Goal: Task Accomplishment & Management: Use online tool/utility

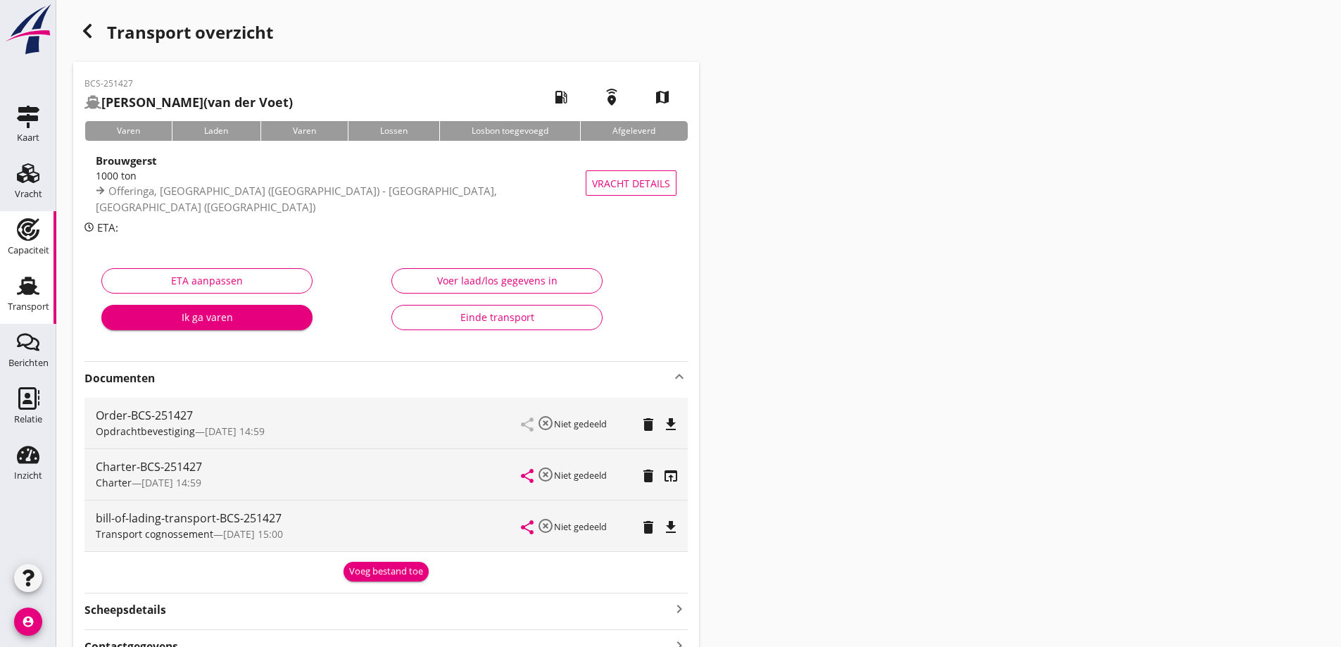
click at [17, 217] on link "Capaciteit Capaciteit" at bounding box center [28, 239] width 56 height 56
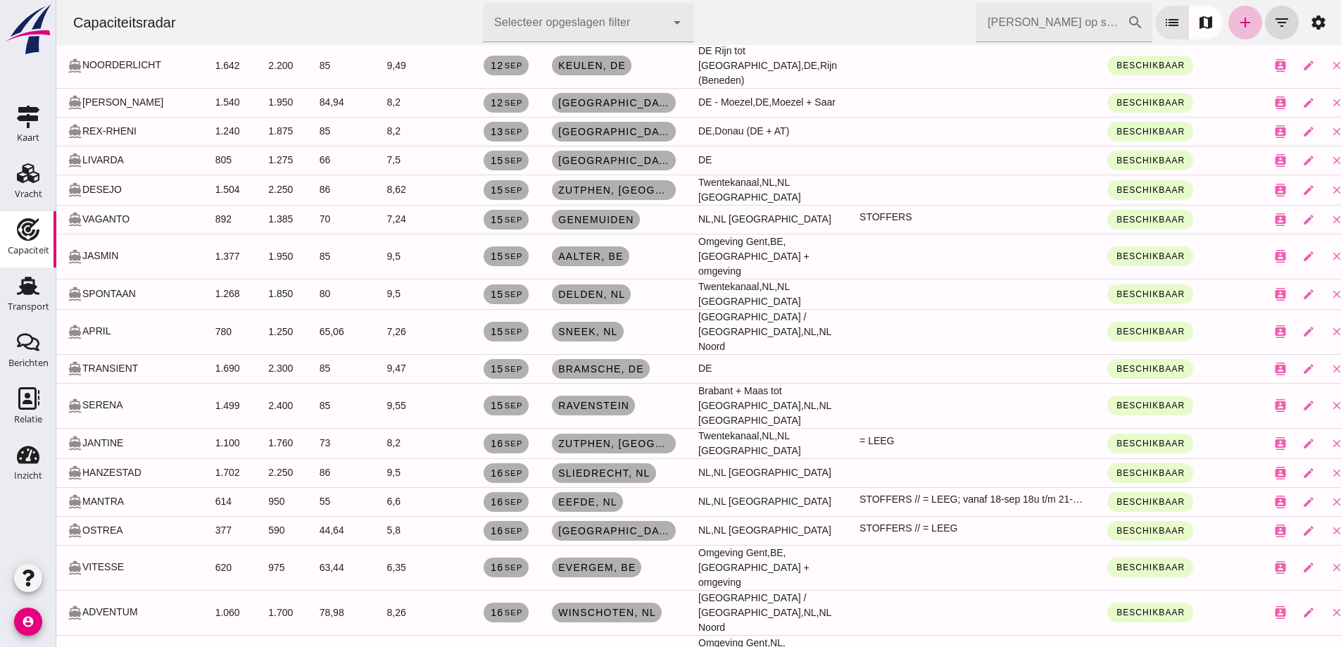
scroll to position [633, 0]
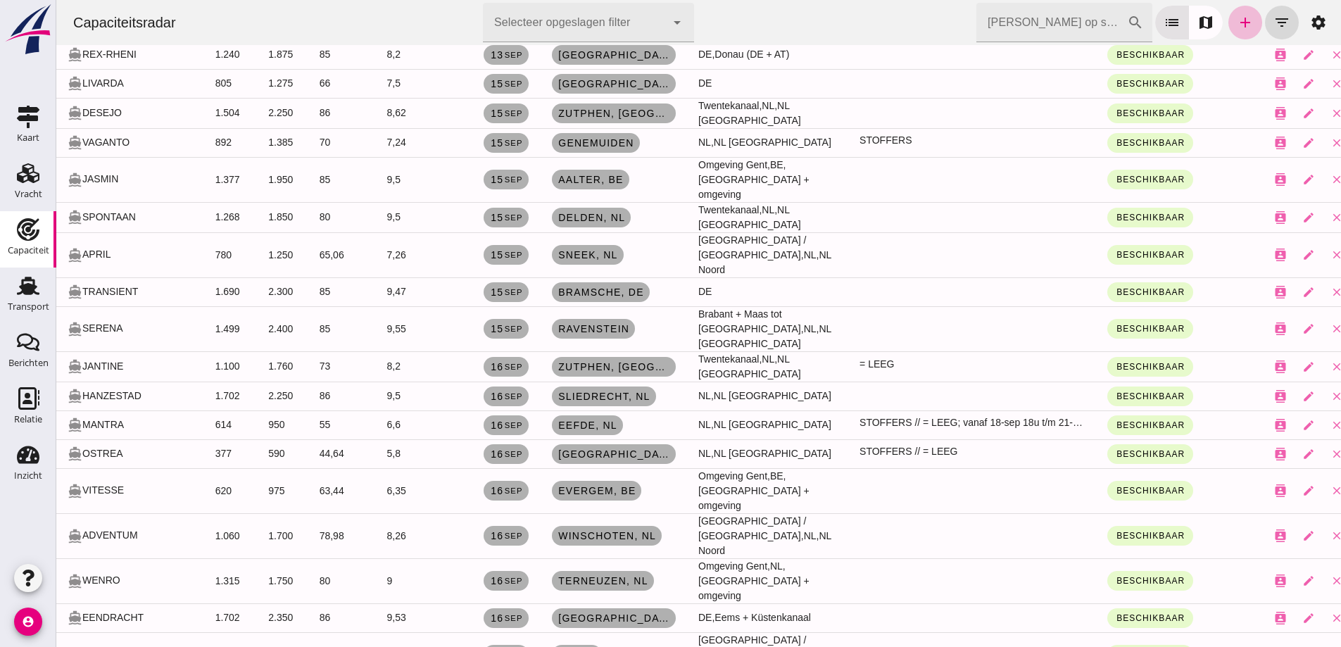
click at [225, 232] on td "780" at bounding box center [230, 254] width 53 height 45
drag, startPoint x: 225, startPoint y: 215, endPoint x: 191, endPoint y: 213, distance: 33.1
click at [204, 232] on td "780" at bounding box center [230, 254] width 53 height 45
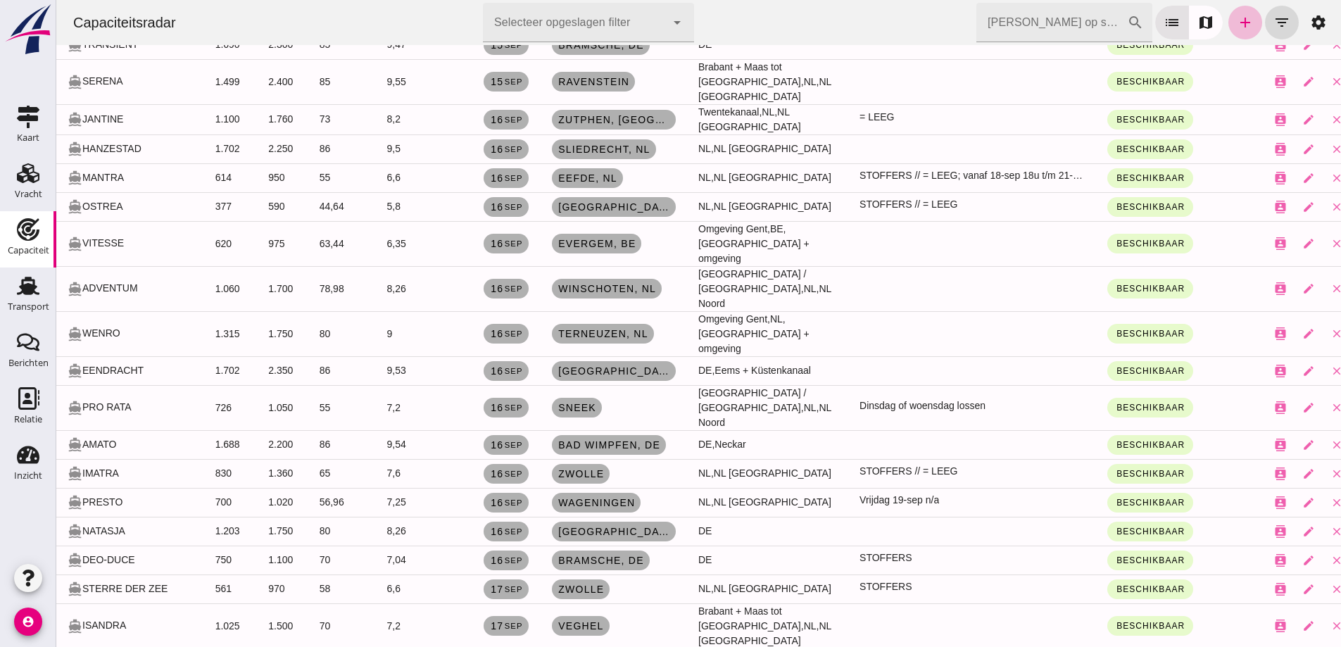
scroll to position [915, 0]
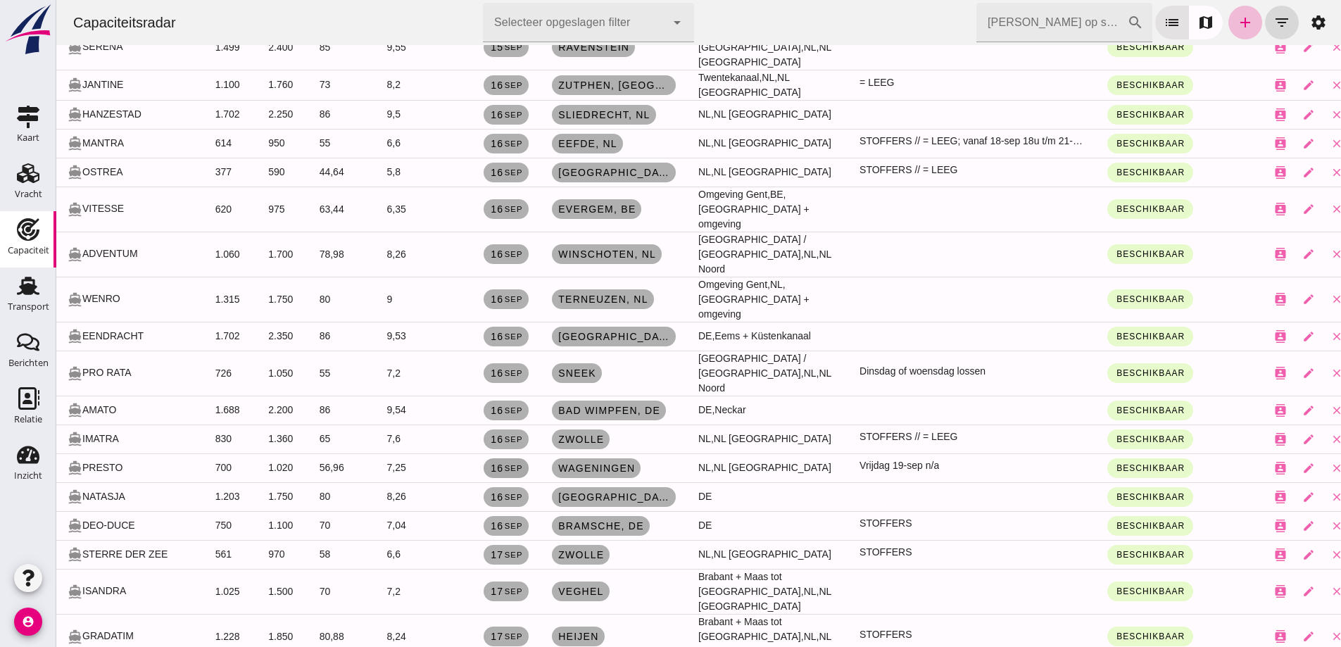
click at [510, 464] on small "sep" at bounding box center [512, 468] width 19 height 8
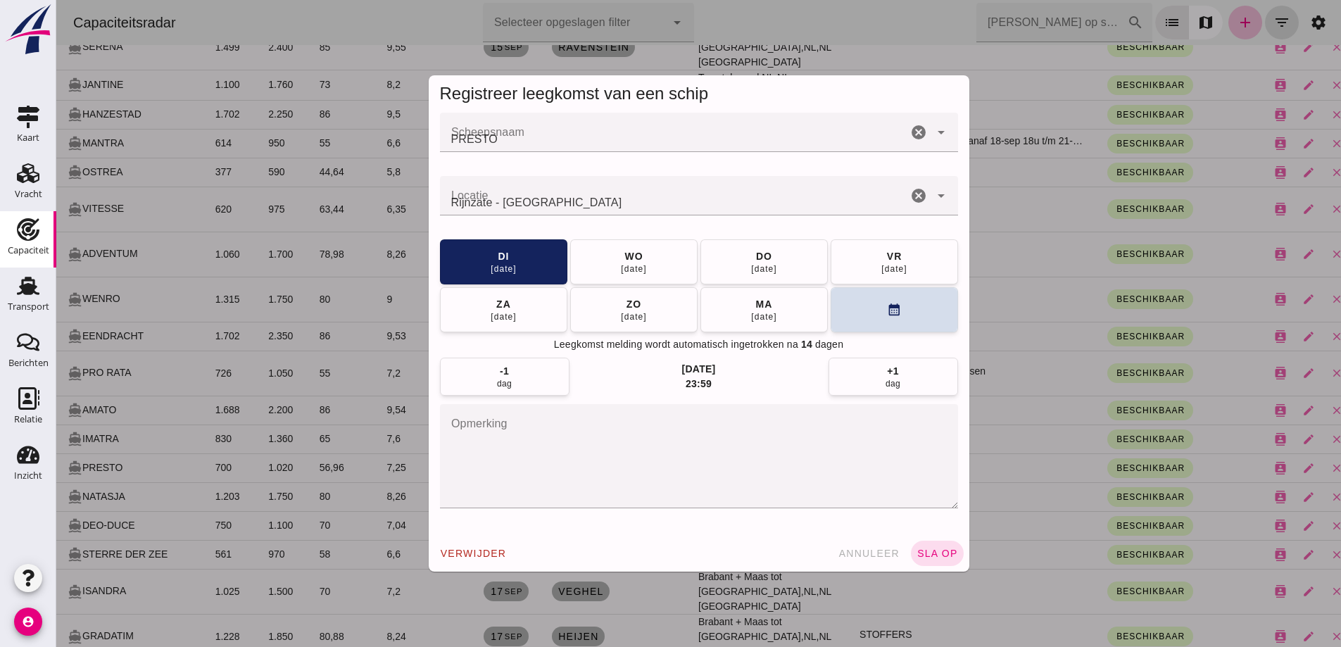
scroll to position [0, 0]
click at [767, 264] on div "[DATE]" at bounding box center [763, 268] width 27 height 11
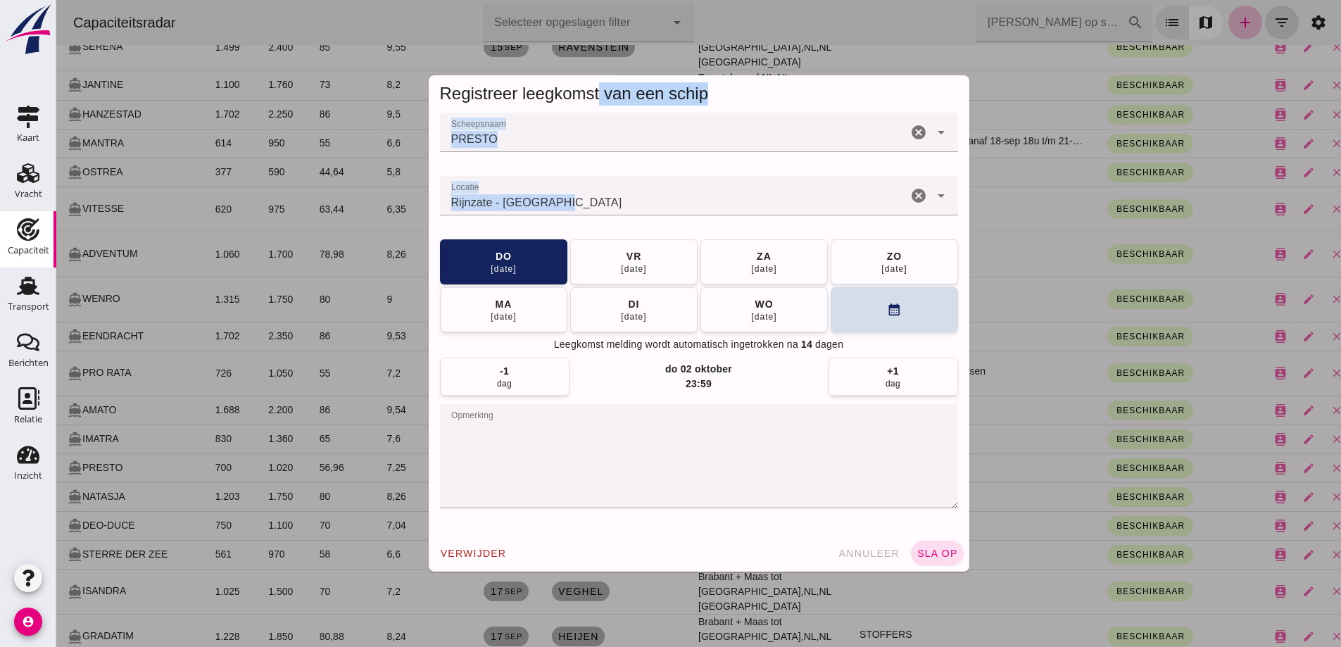
drag, startPoint x: 595, startPoint y: 100, endPoint x: 773, endPoint y: 77, distance: 179.5
click at [894, 179] on div "Registreer leegkomst van een schip Scheepsnaam Scheepsnaam PRESTO cancel arrow_…" at bounding box center [699, 323] width 541 height 496
click at [726, 87] on div "Registreer leegkomst van een schip" at bounding box center [699, 93] width 518 height 23
drag, startPoint x: 723, startPoint y: 92, endPoint x: 1168, endPoint y: 213, distance: 460.8
click at [1173, 215] on div "Registreer leegkomst van een schip Scheepsnaam Scheepsnaam PRESTO cancel arrow_…" at bounding box center [698, 323] width 1285 height 647
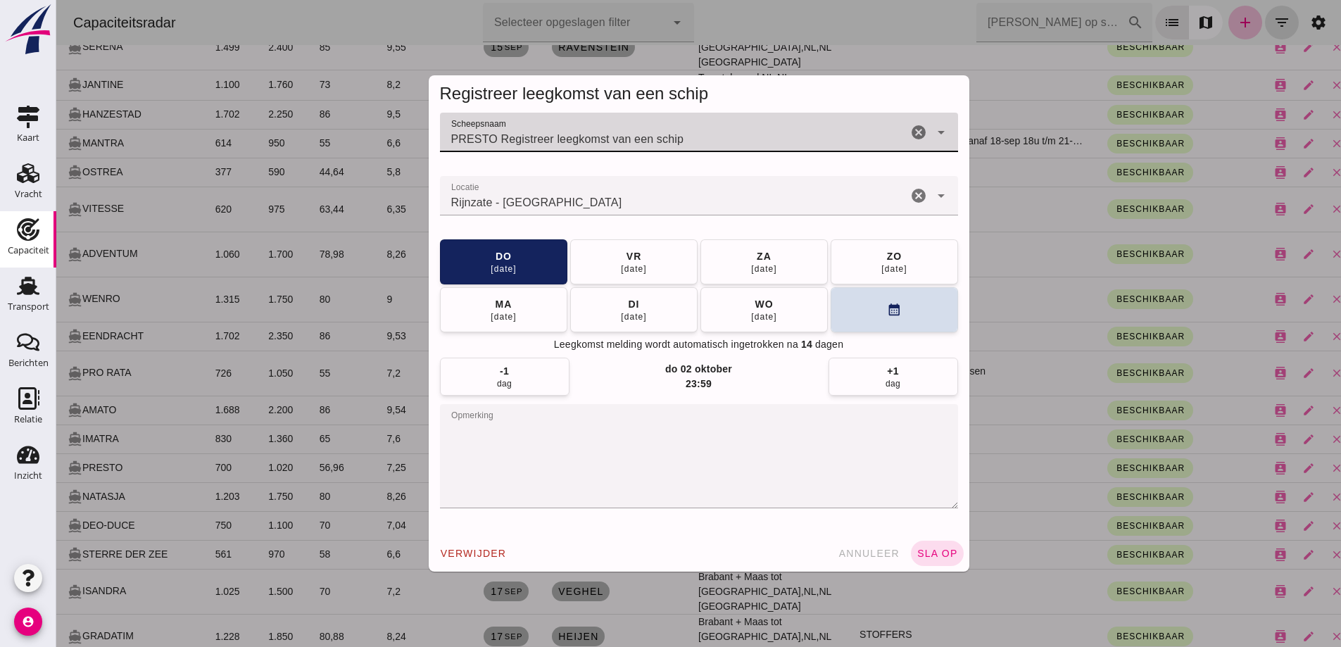
type input "PRESTO Registreer leegkomst van een schip"
click at [940, 79] on div "Registreer leegkomst van een schip" at bounding box center [699, 93] width 541 height 37
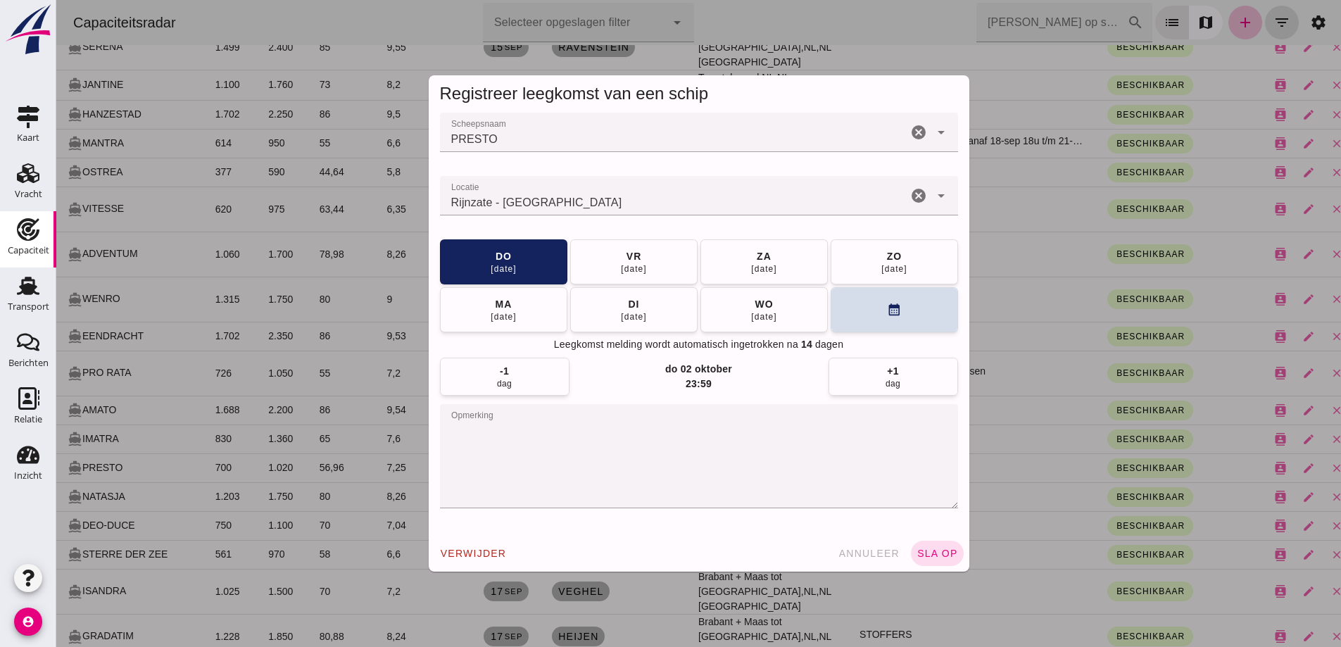
drag, startPoint x: 254, startPoint y: 234, endPoint x: 238, endPoint y: 0, distance: 234.9
click at [257, 233] on div at bounding box center [698, 323] width 1285 height 647
